Goal: Transaction & Acquisition: Purchase product/service

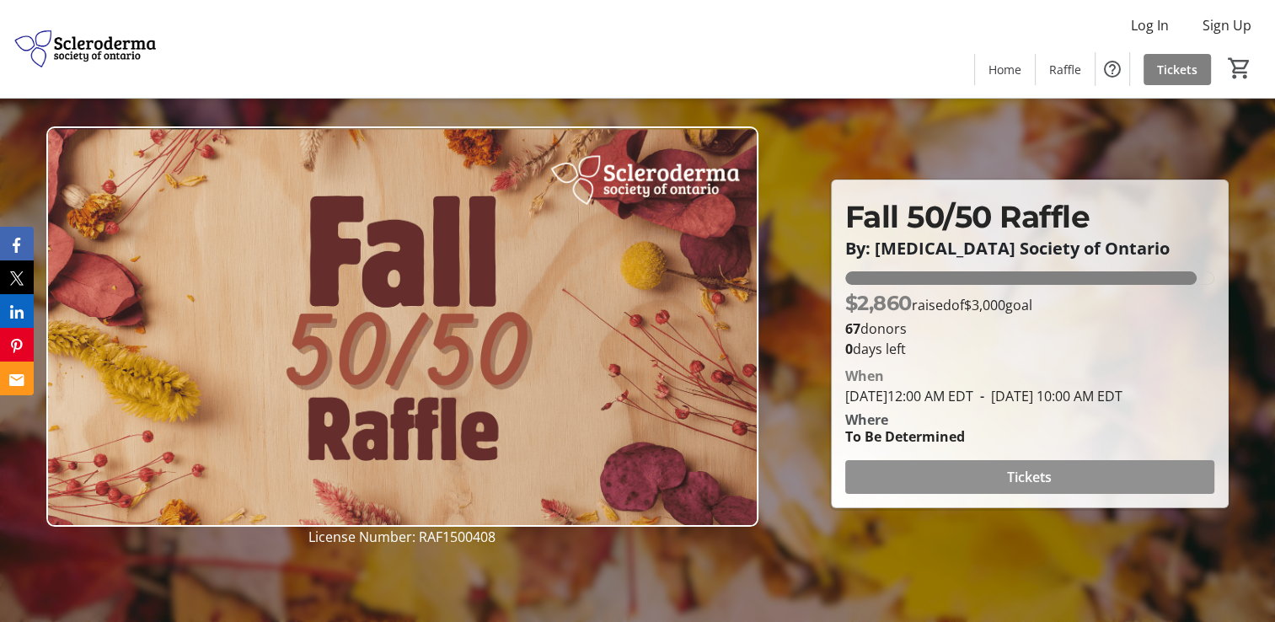
click at [1035, 482] on span "Tickets" at bounding box center [1029, 477] width 45 height 20
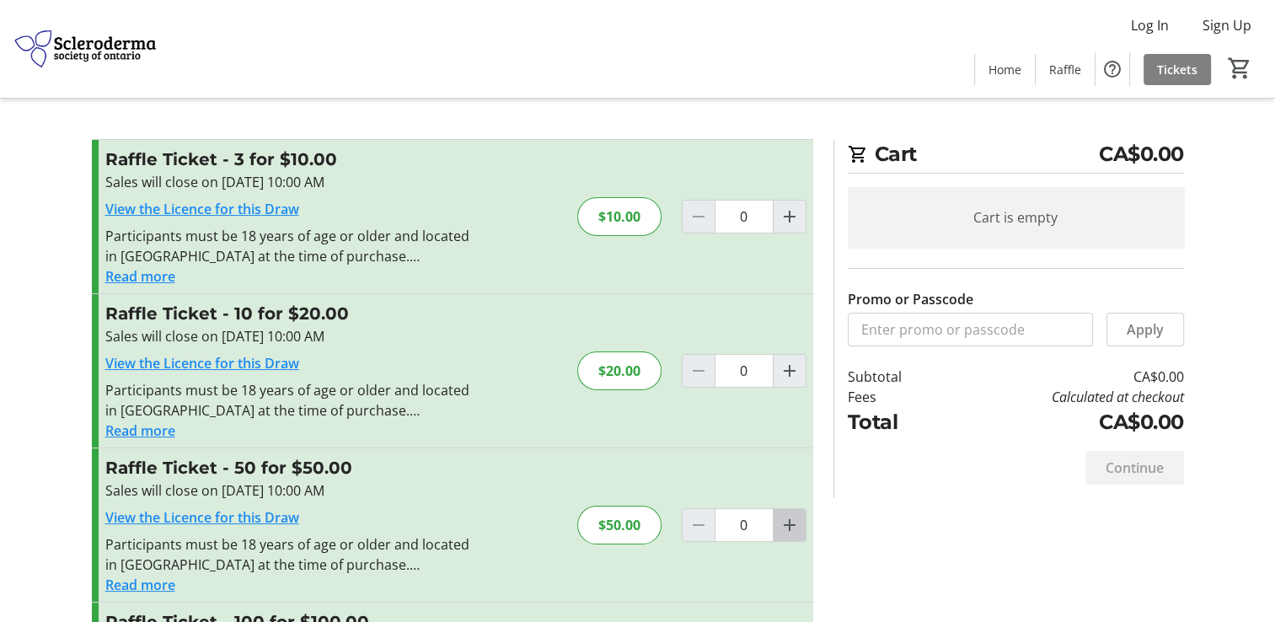
click at [785, 522] on mat-icon "Increment by one" at bounding box center [790, 525] width 20 height 20
type input "1"
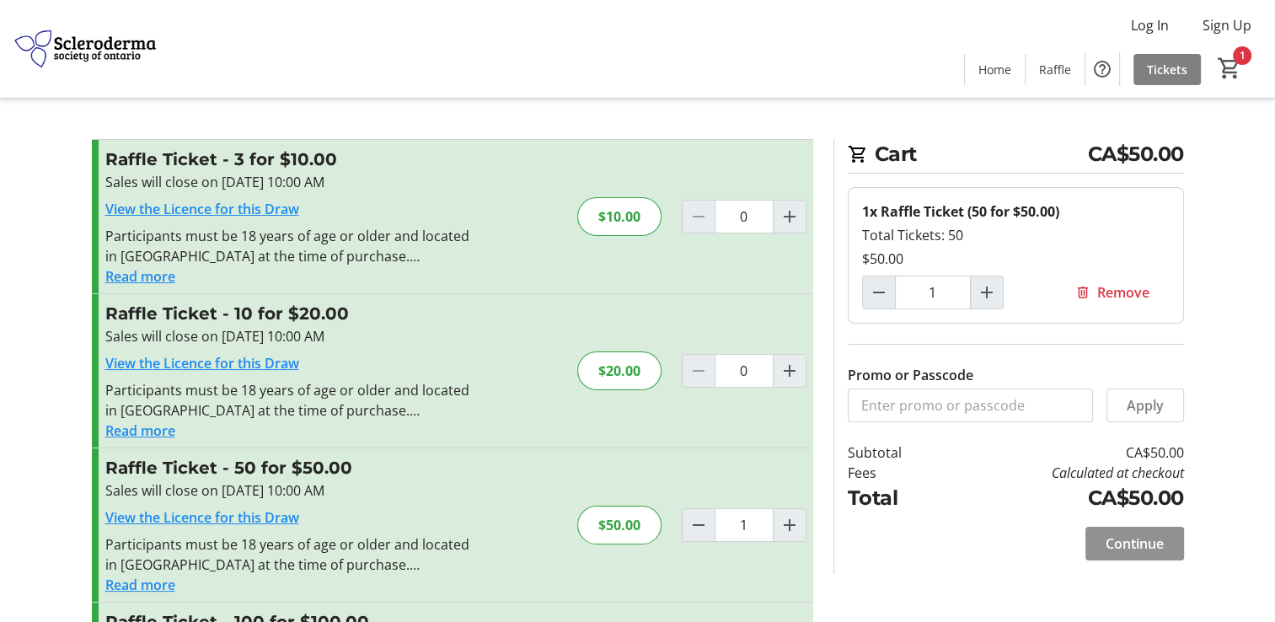
click at [1146, 540] on span "Continue" at bounding box center [1135, 543] width 58 height 20
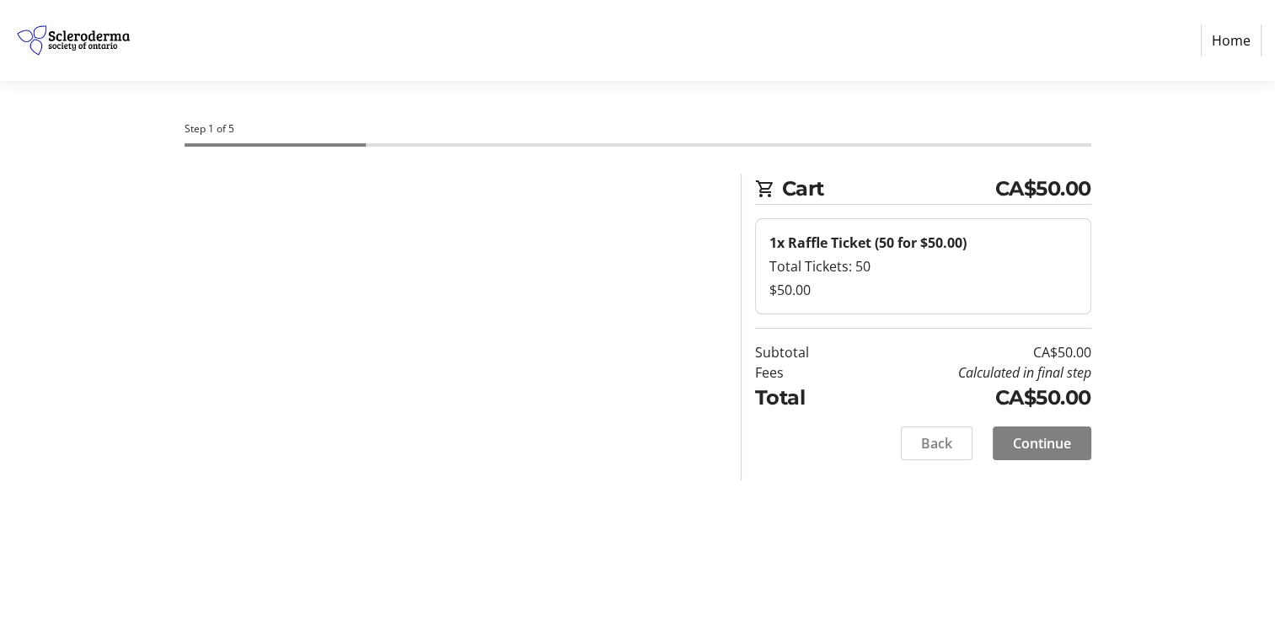
select select "CA"
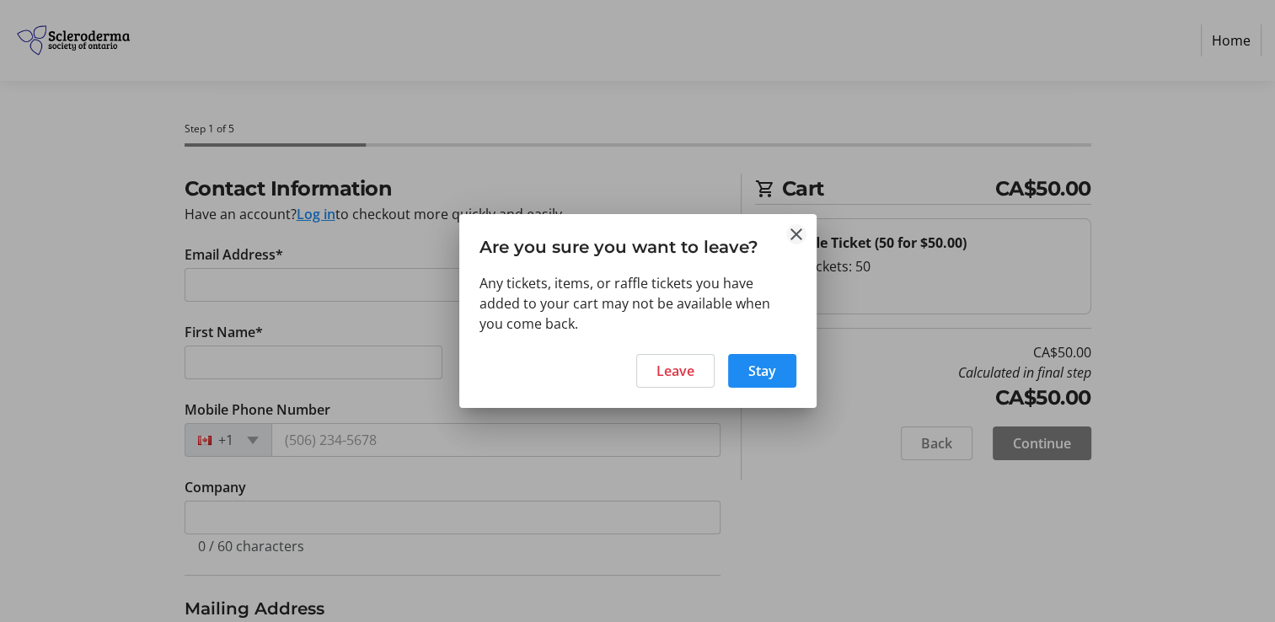
click at [795, 229] on mat-icon "Close" at bounding box center [796, 234] width 20 height 20
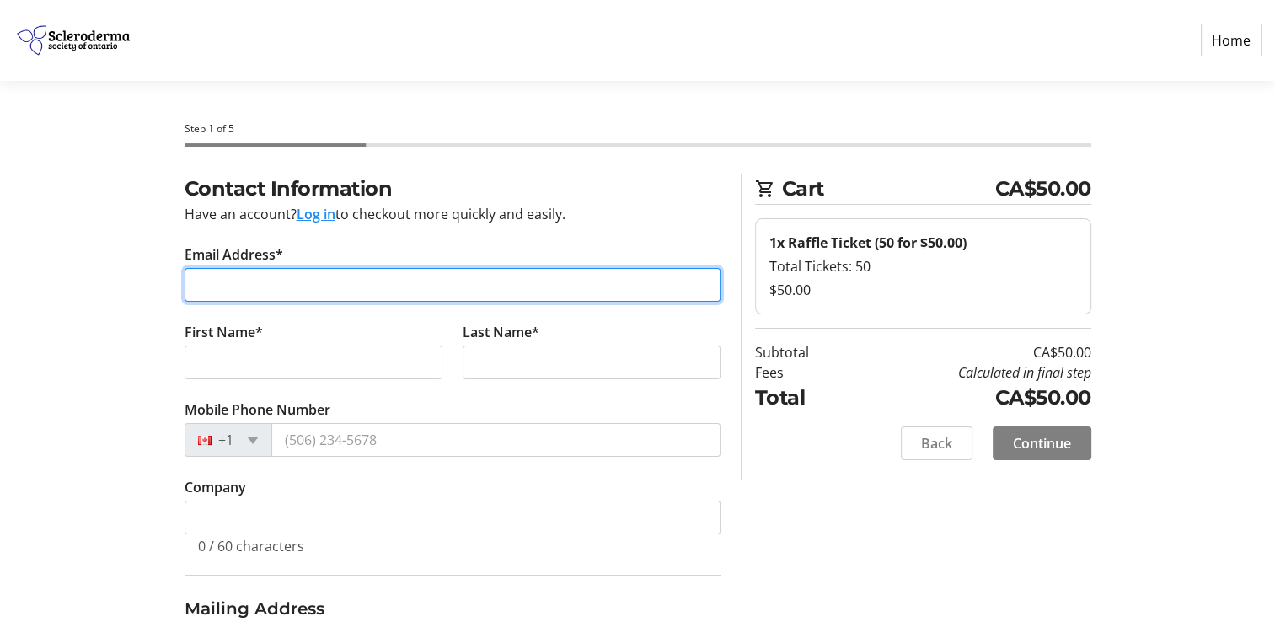
click at [236, 278] on input "Email Address*" at bounding box center [453, 285] width 536 height 34
type input "[EMAIL_ADDRESS][DOMAIN_NAME]"
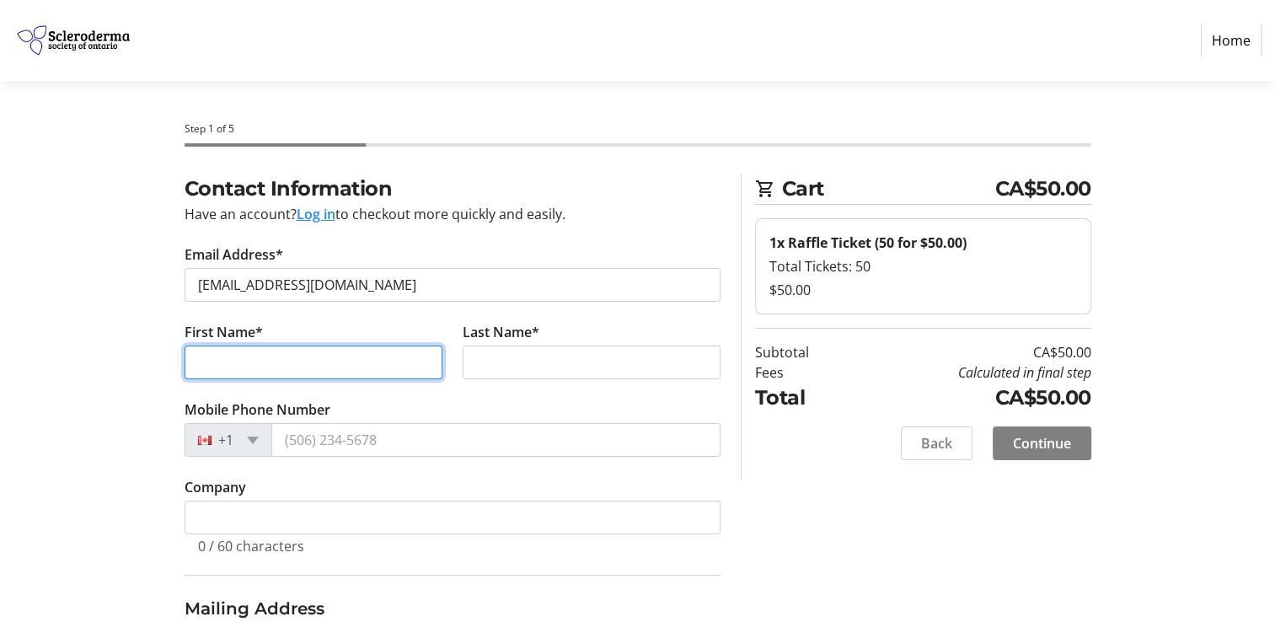
type input "[PERSON_NAME]"
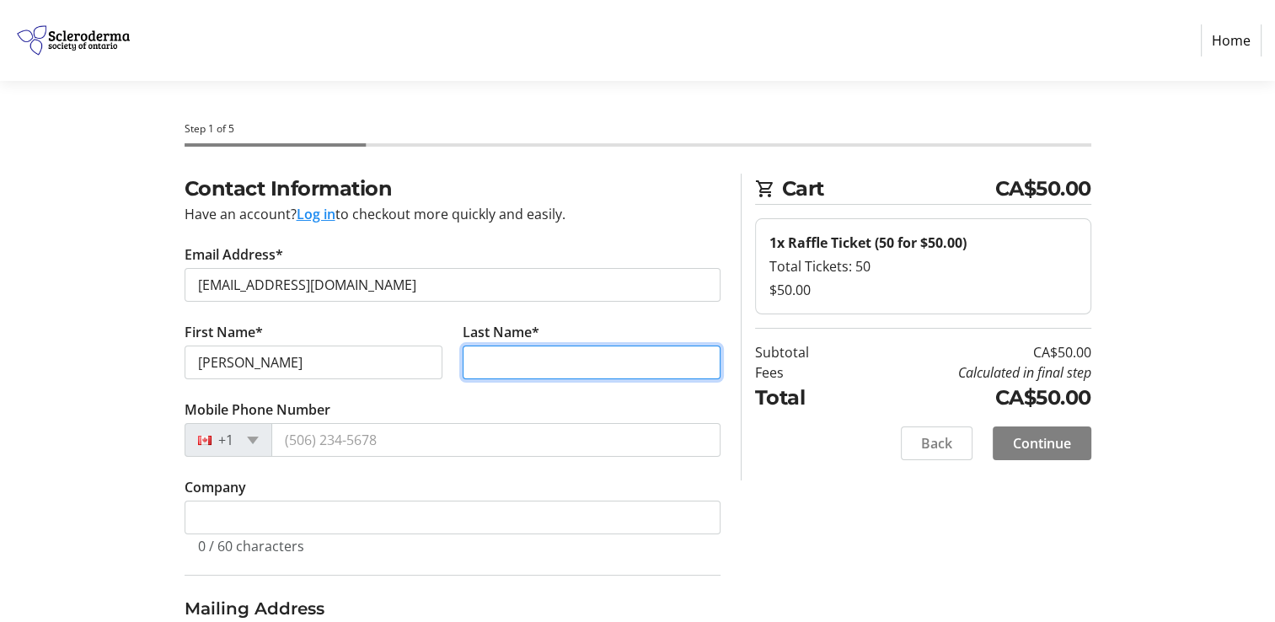
type input "[PERSON_NAME]"
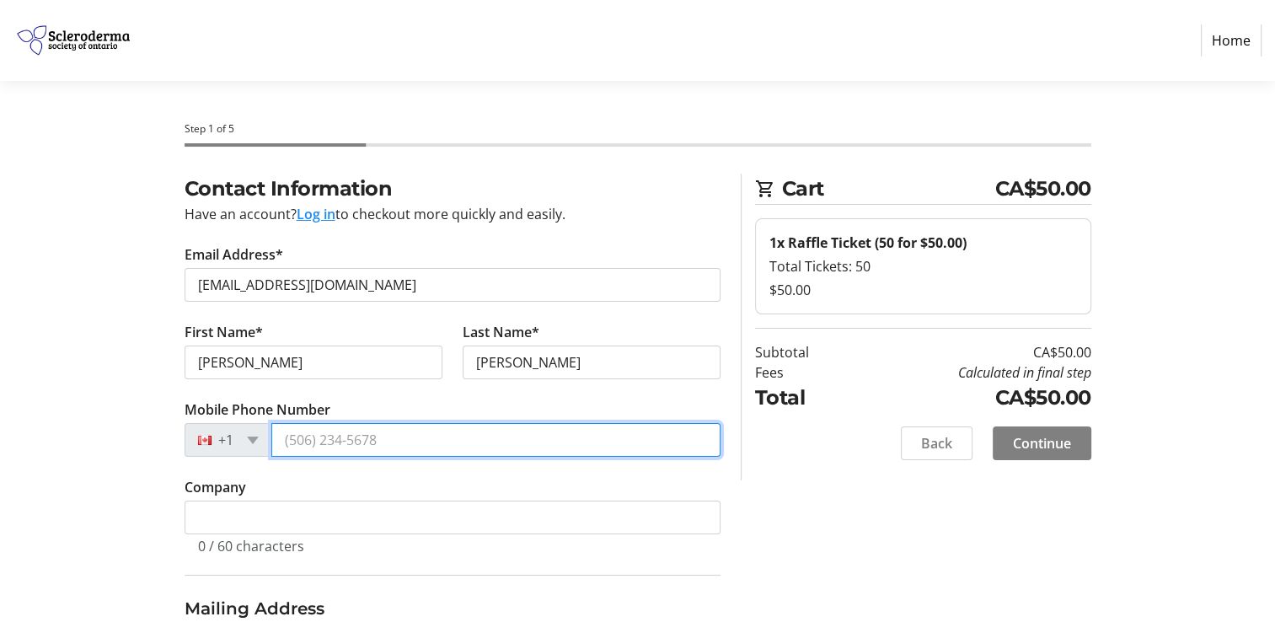
type input "[PHONE_NUMBER]"
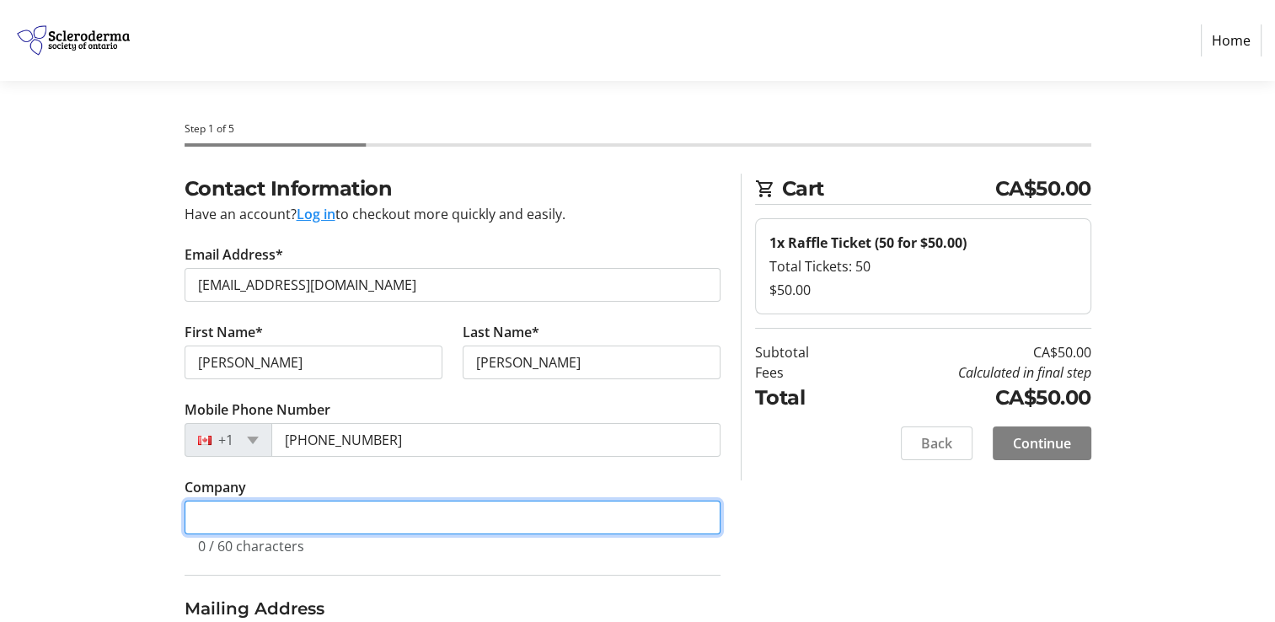
click at [236, 517] on input "Company" at bounding box center [453, 518] width 536 height 34
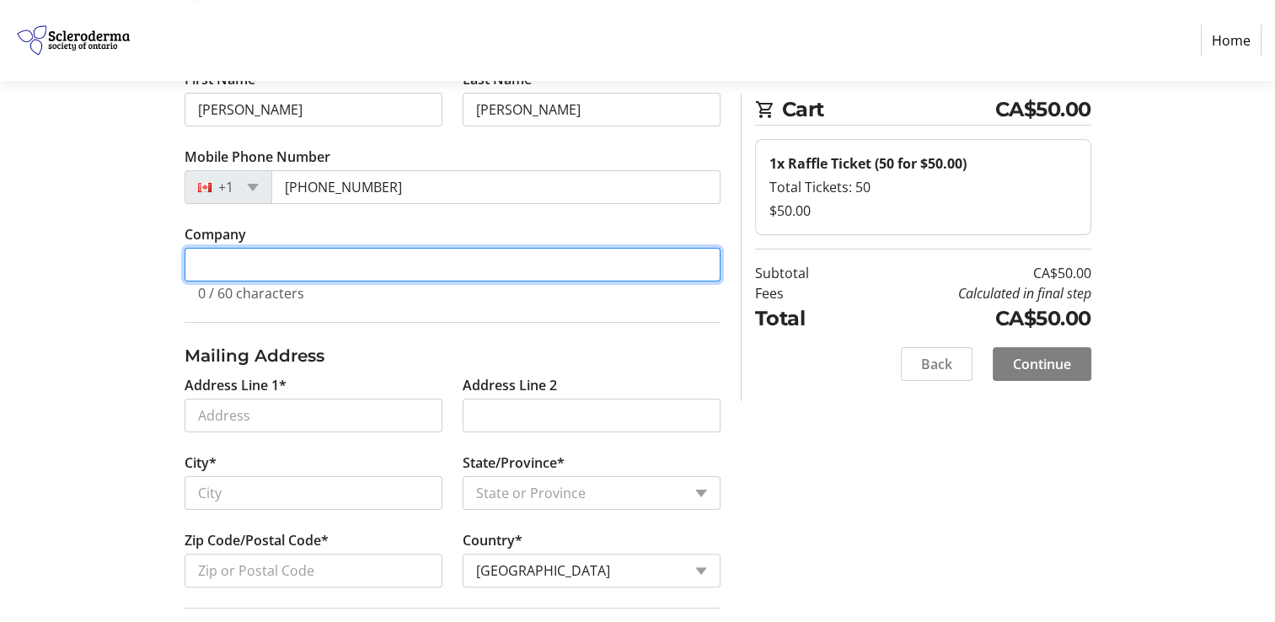
scroll to position [260, 0]
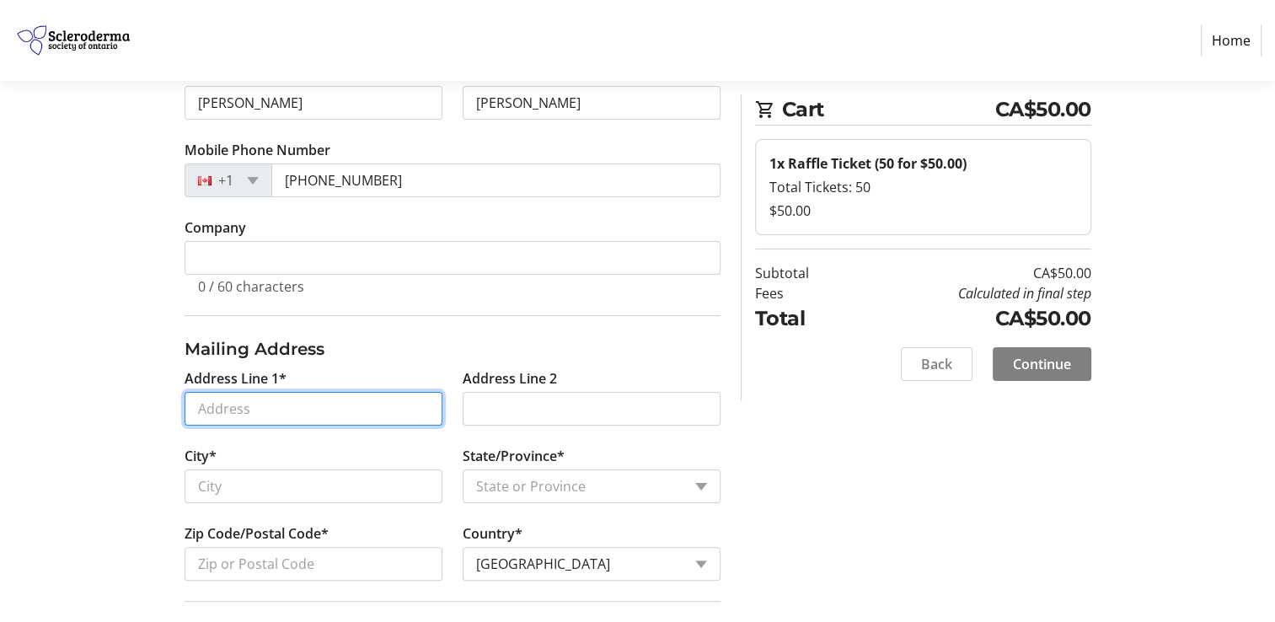
click at [273, 406] on input "Address Line 1*" at bounding box center [314, 409] width 258 height 34
type input "[STREET_ADDRESS]"
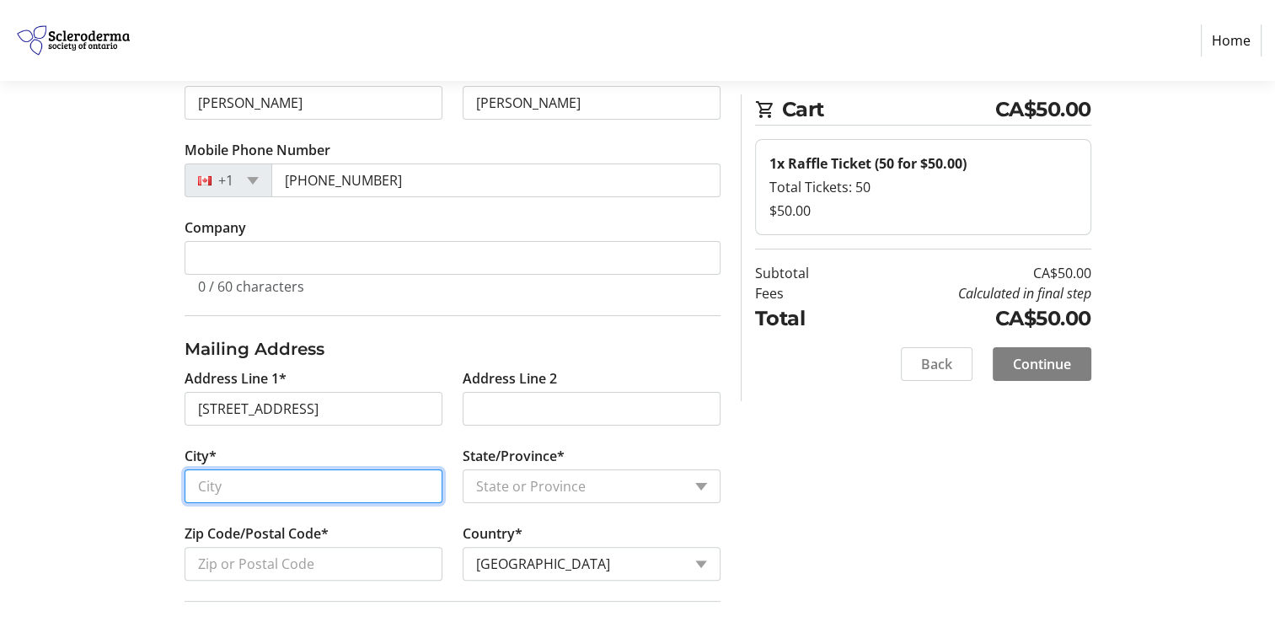
type input "[GEOGRAPHIC_DATA]"
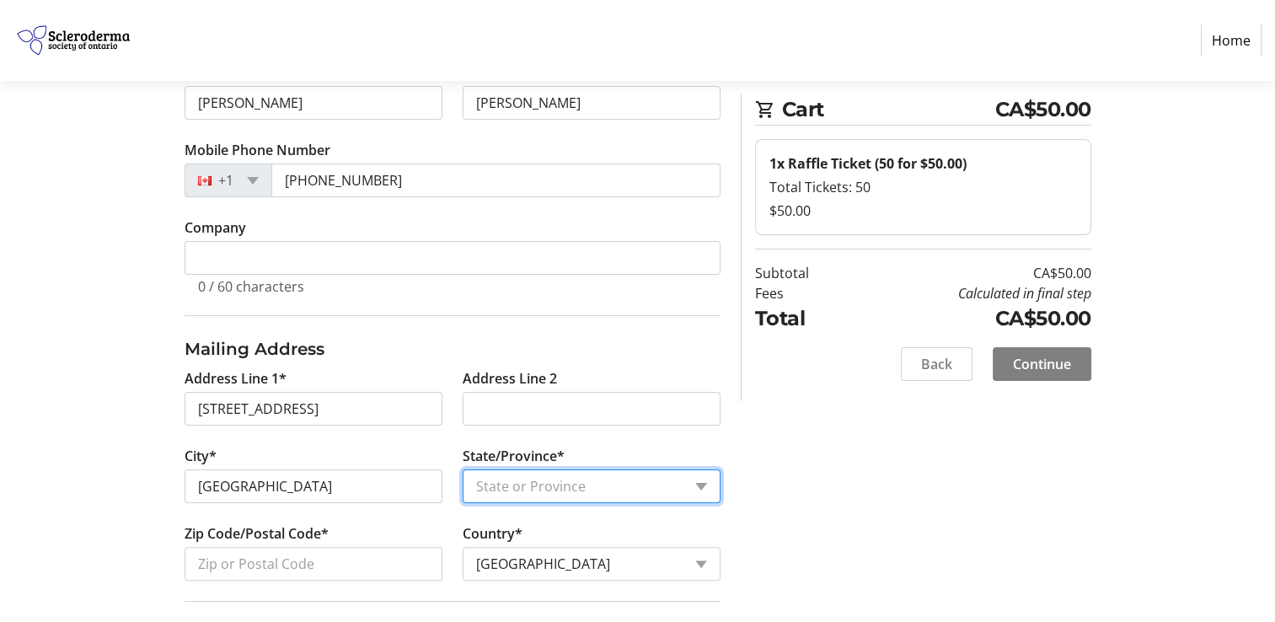
select select "ON"
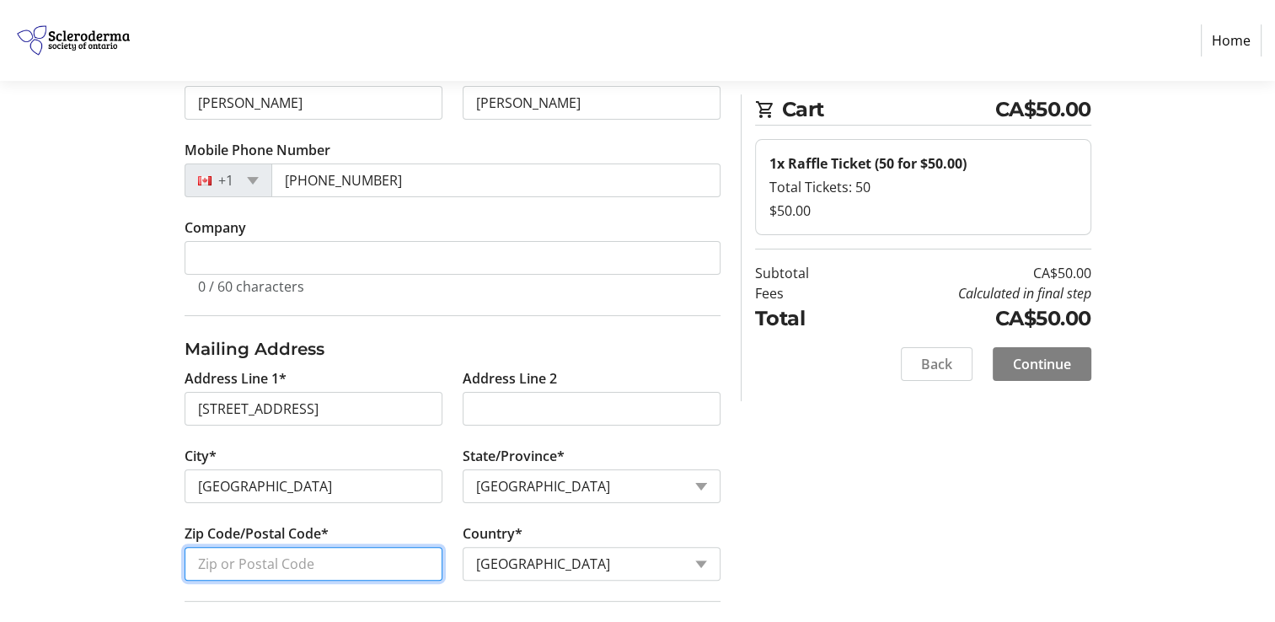
type input "L5N1L4"
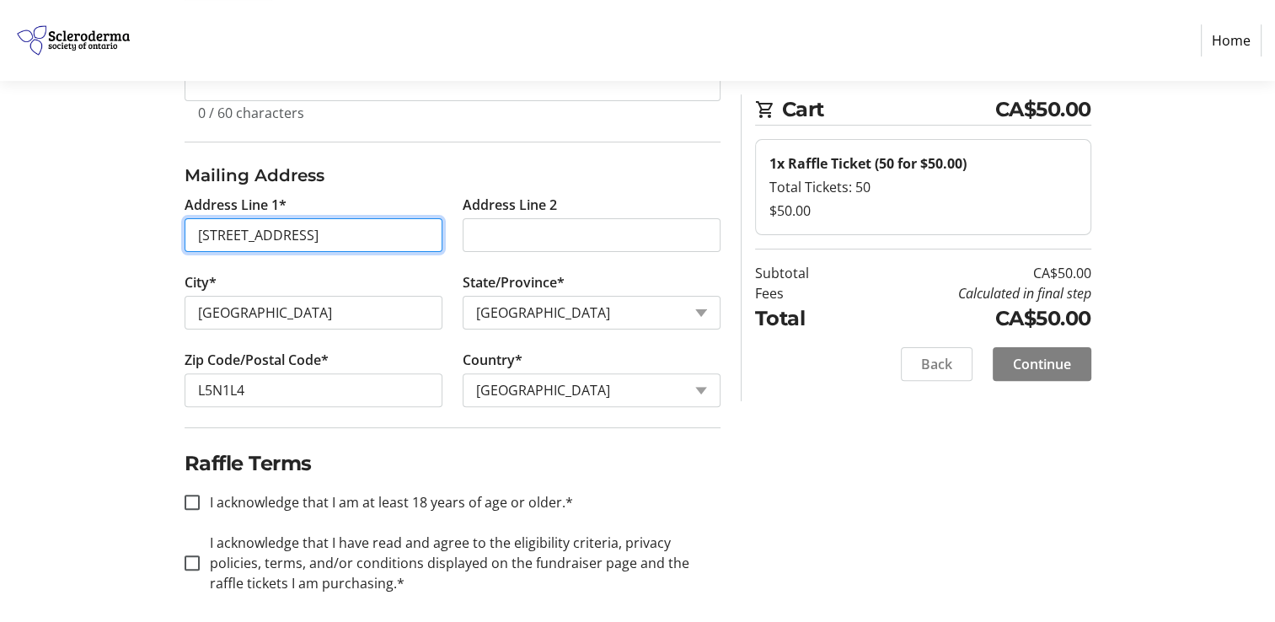
scroll to position [442, 0]
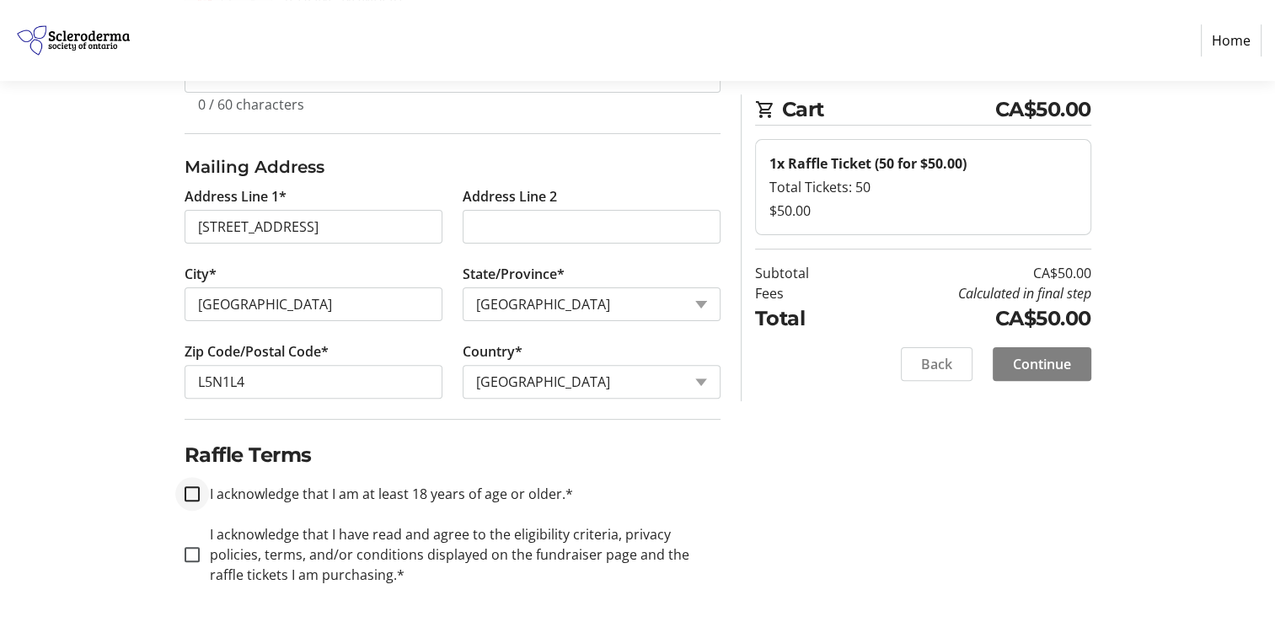
click at [182, 490] on div at bounding box center [192, 494] width 40 height 40
checkbox input "true"
click at [190, 549] on input "I acknowledge that I have read and agree to the eligibility criteria, privacy p…" at bounding box center [192, 554] width 15 height 15
checkbox input "true"
click at [1038, 364] on span "Continue" at bounding box center [1042, 364] width 58 height 20
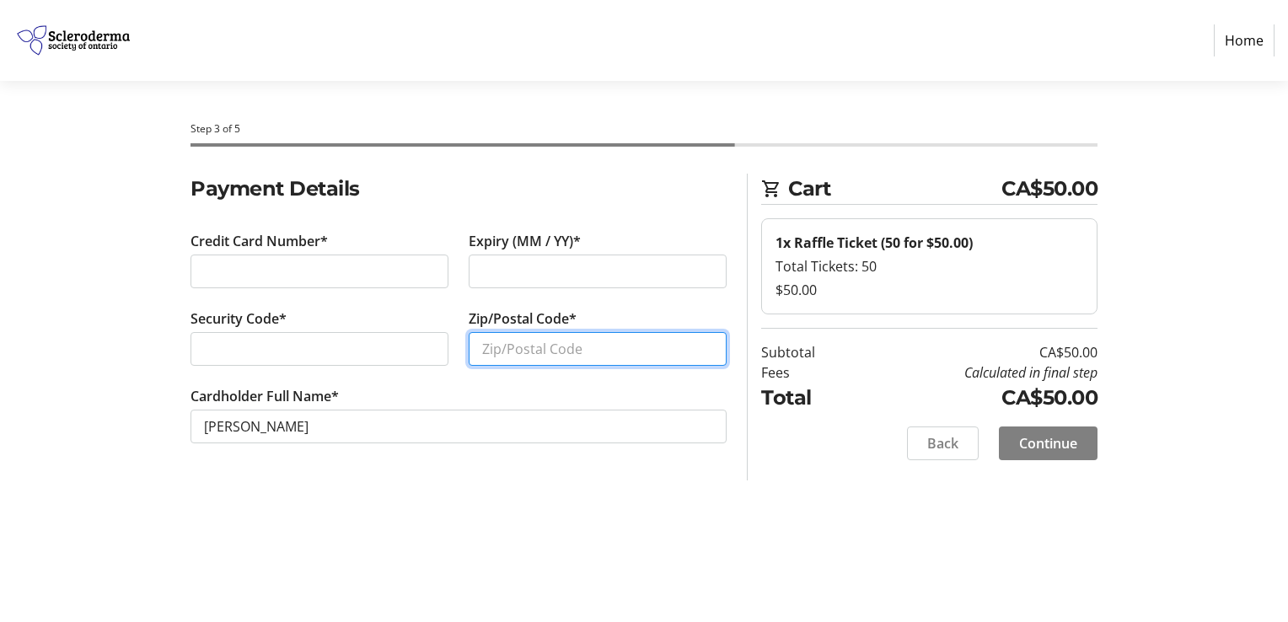
click at [530, 350] on input "Zip/Postal Code*" at bounding box center [598, 349] width 258 height 34
type input "L5N1L4"
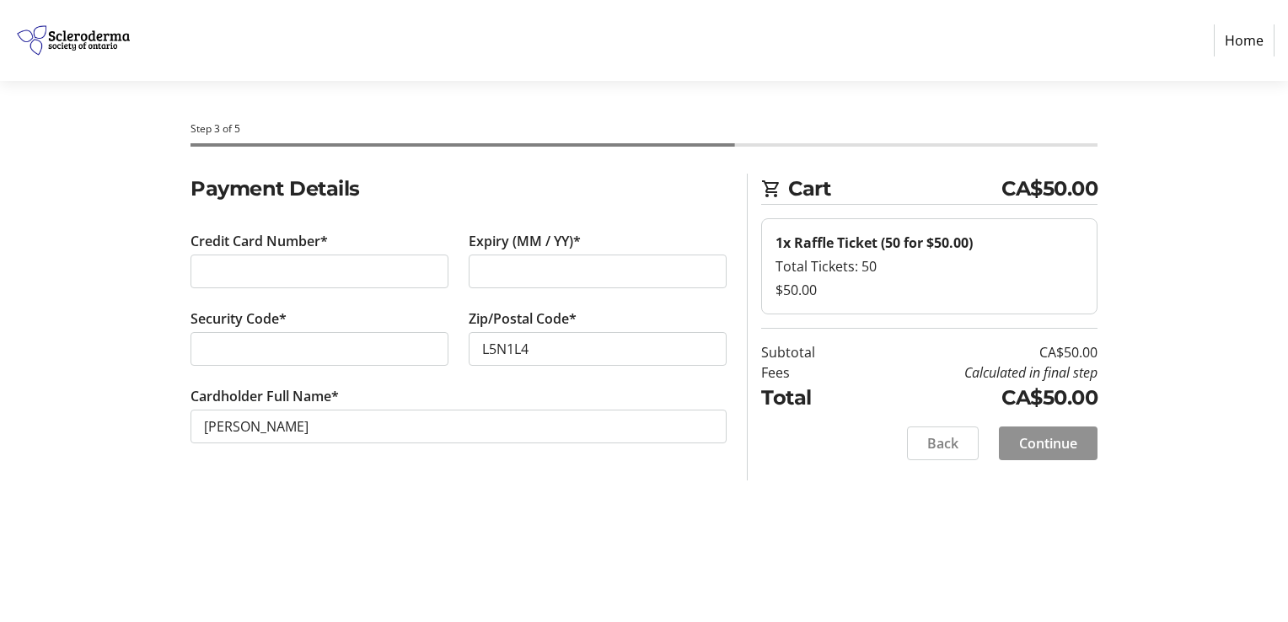
click at [1055, 440] on span "Continue" at bounding box center [1048, 443] width 58 height 20
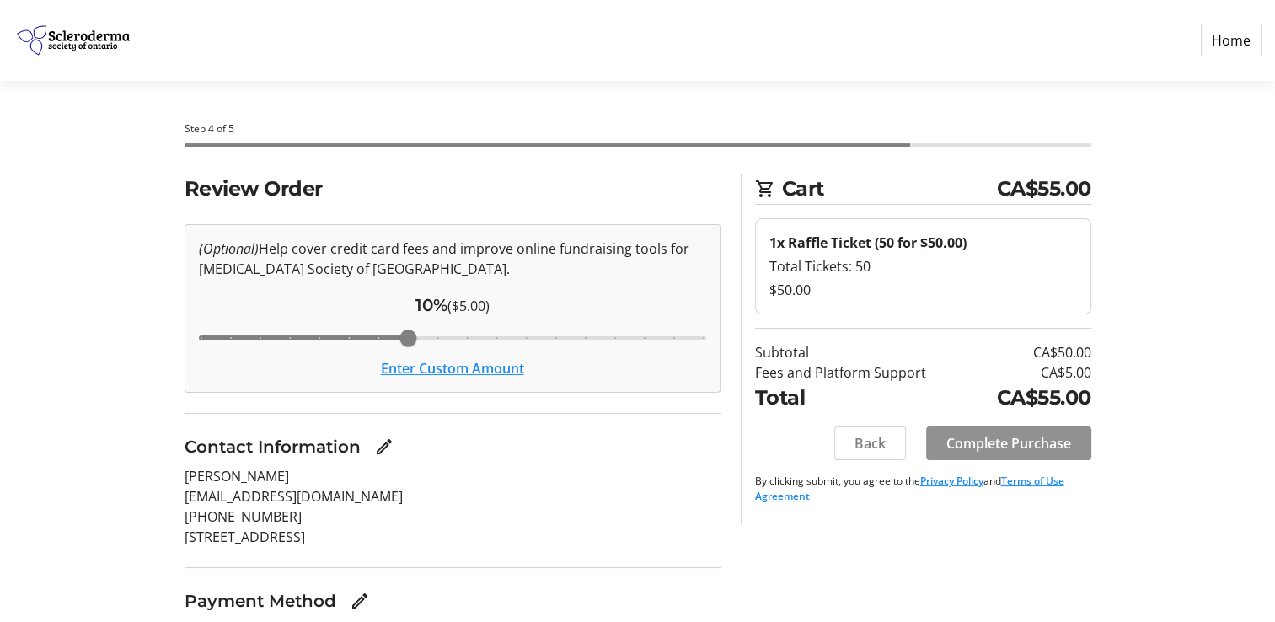
click at [1011, 438] on span "Complete Purchase" at bounding box center [1008, 443] width 125 height 20
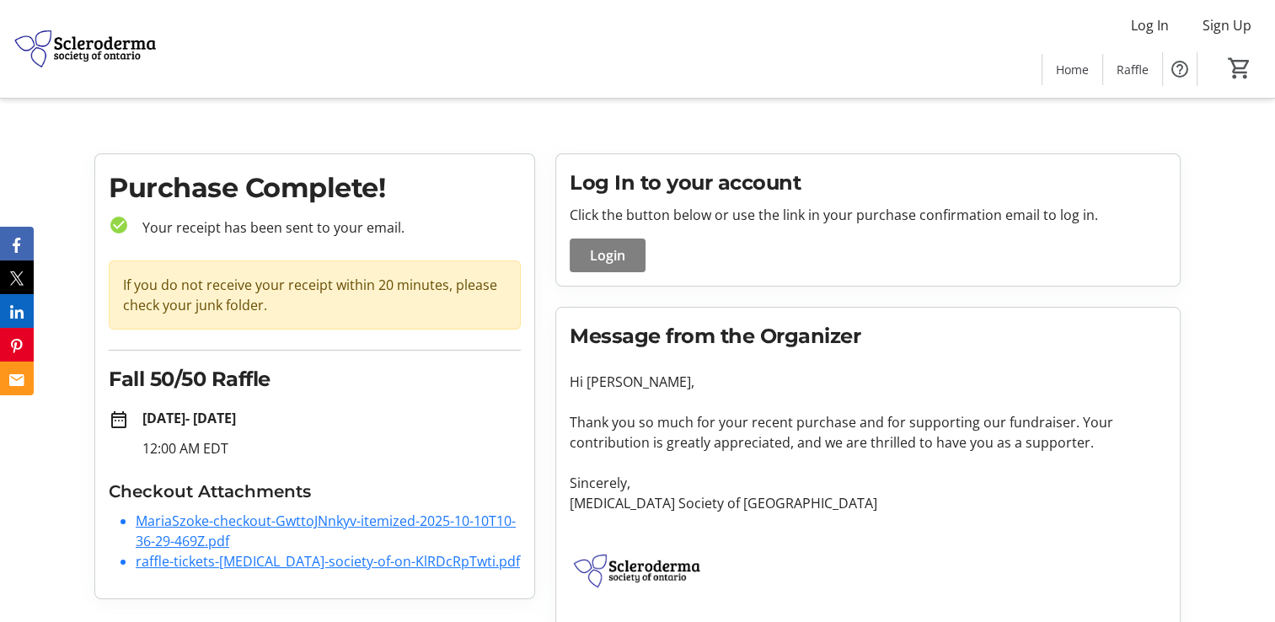
click at [287, 513] on link "MariaSzoke-checkout-GwttoJNnkyv-itemized-2025-10-10T10-36-29-469Z.pdf" at bounding box center [326, 531] width 380 height 39
click at [213, 563] on link "raffle-tickets-[MEDICAL_DATA]-society-of-on-KlRDcRpTwti.pdf" at bounding box center [328, 561] width 384 height 19
